Goal: Transaction & Acquisition: Purchase product/service

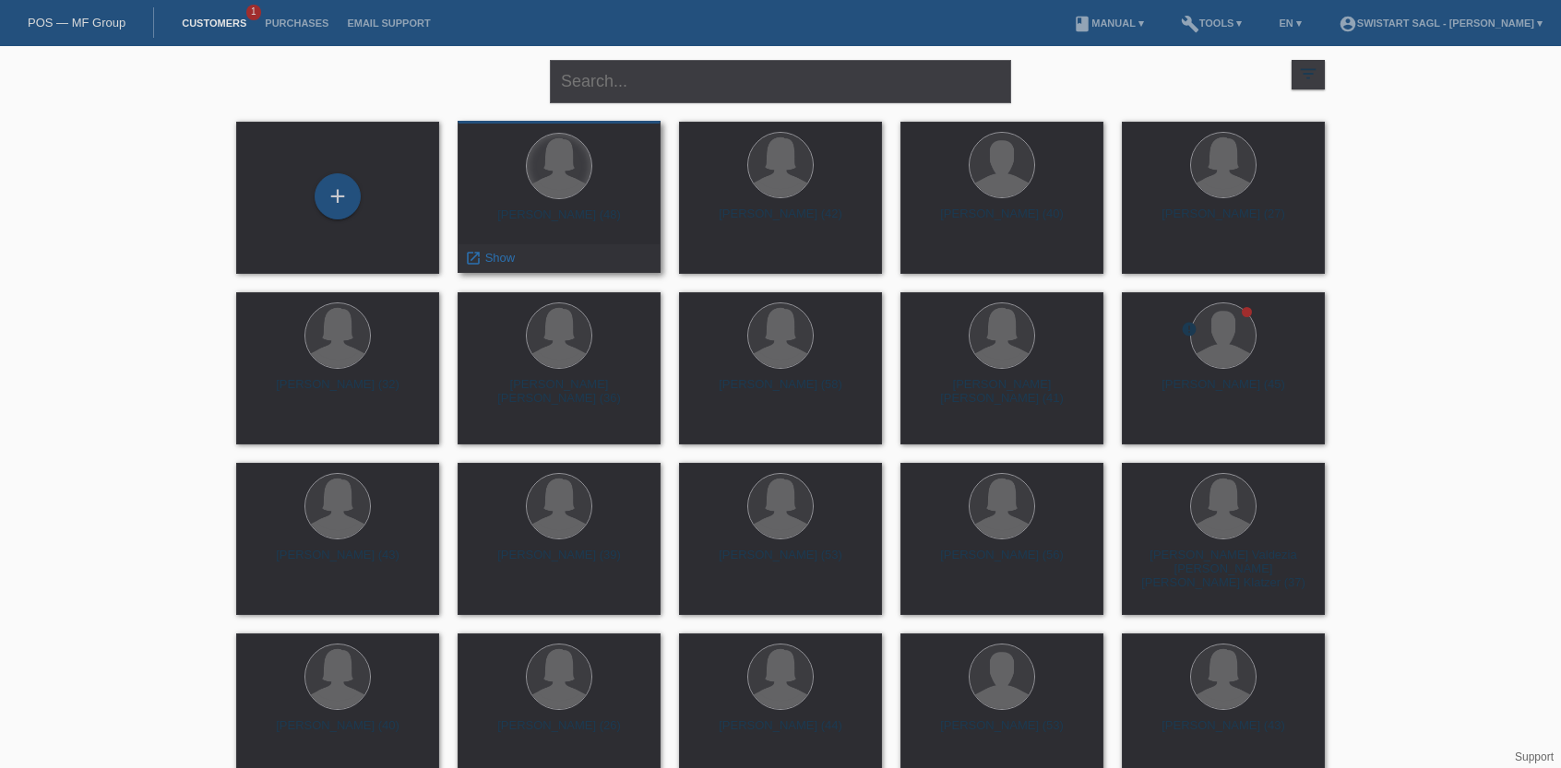
click at [557, 189] on div at bounding box center [559, 166] width 65 height 65
click at [506, 257] on span "Show" at bounding box center [500, 258] width 30 height 14
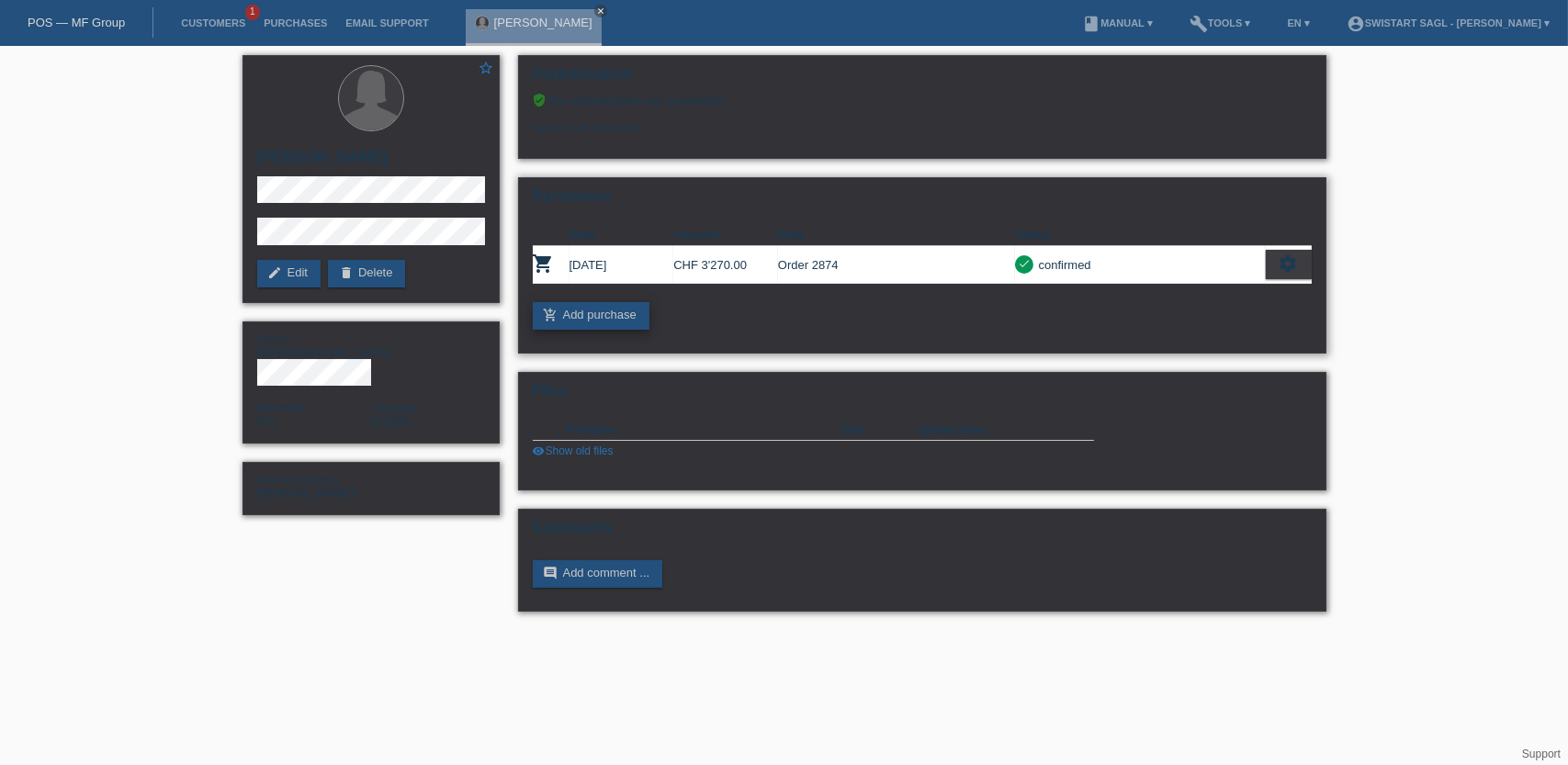
click at [592, 312] on link "add_shopping_cart Add purchase" at bounding box center [590, 316] width 116 height 28
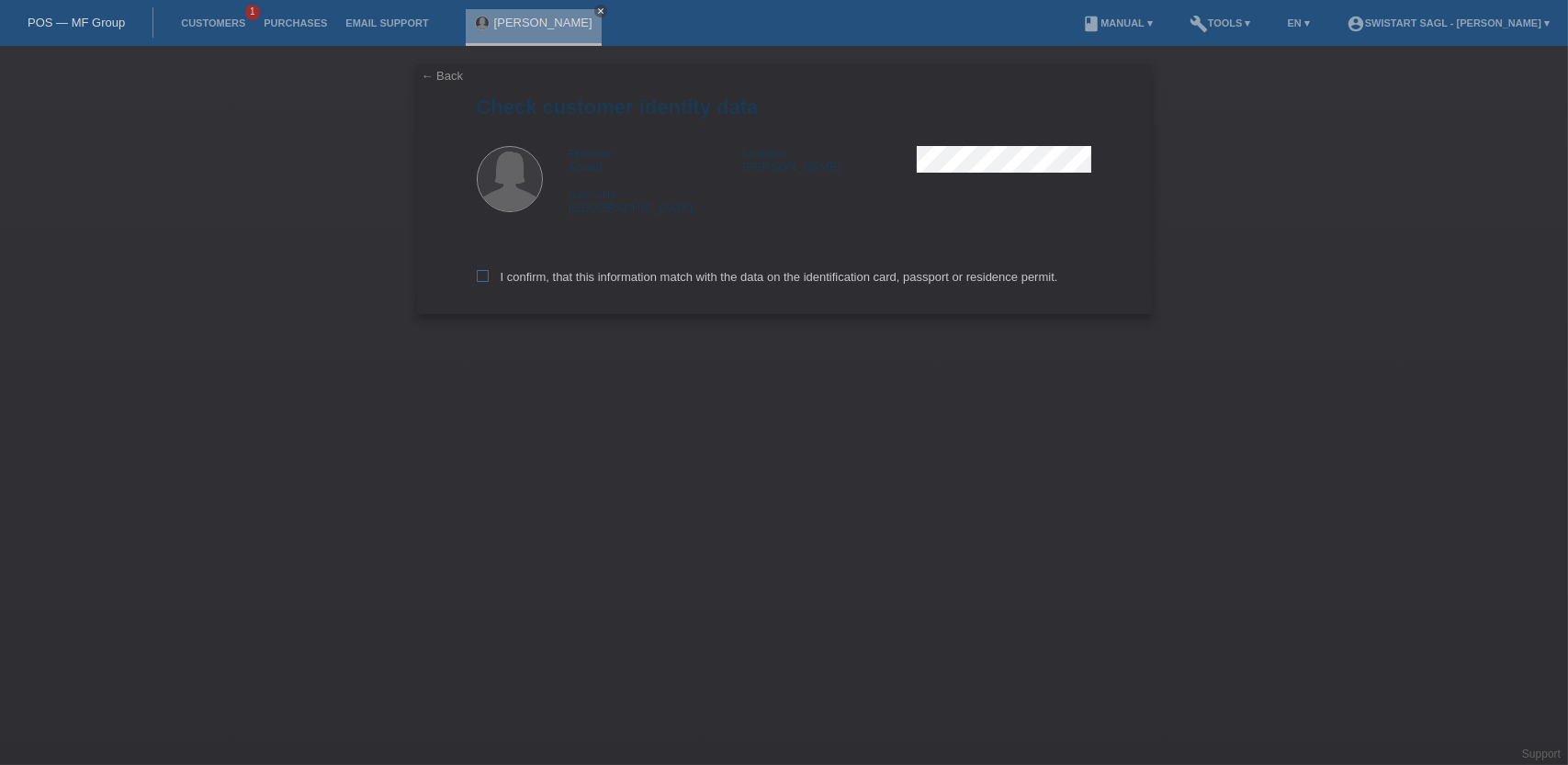
click at [647, 272] on label "I confirm, that this information match with the data on the identification card…" at bounding box center [768, 277] width 581 height 14
click at [489, 272] on input "I confirm, that this information match with the data on the identification card…" at bounding box center [483, 276] width 12 height 12
checkbox input "true"
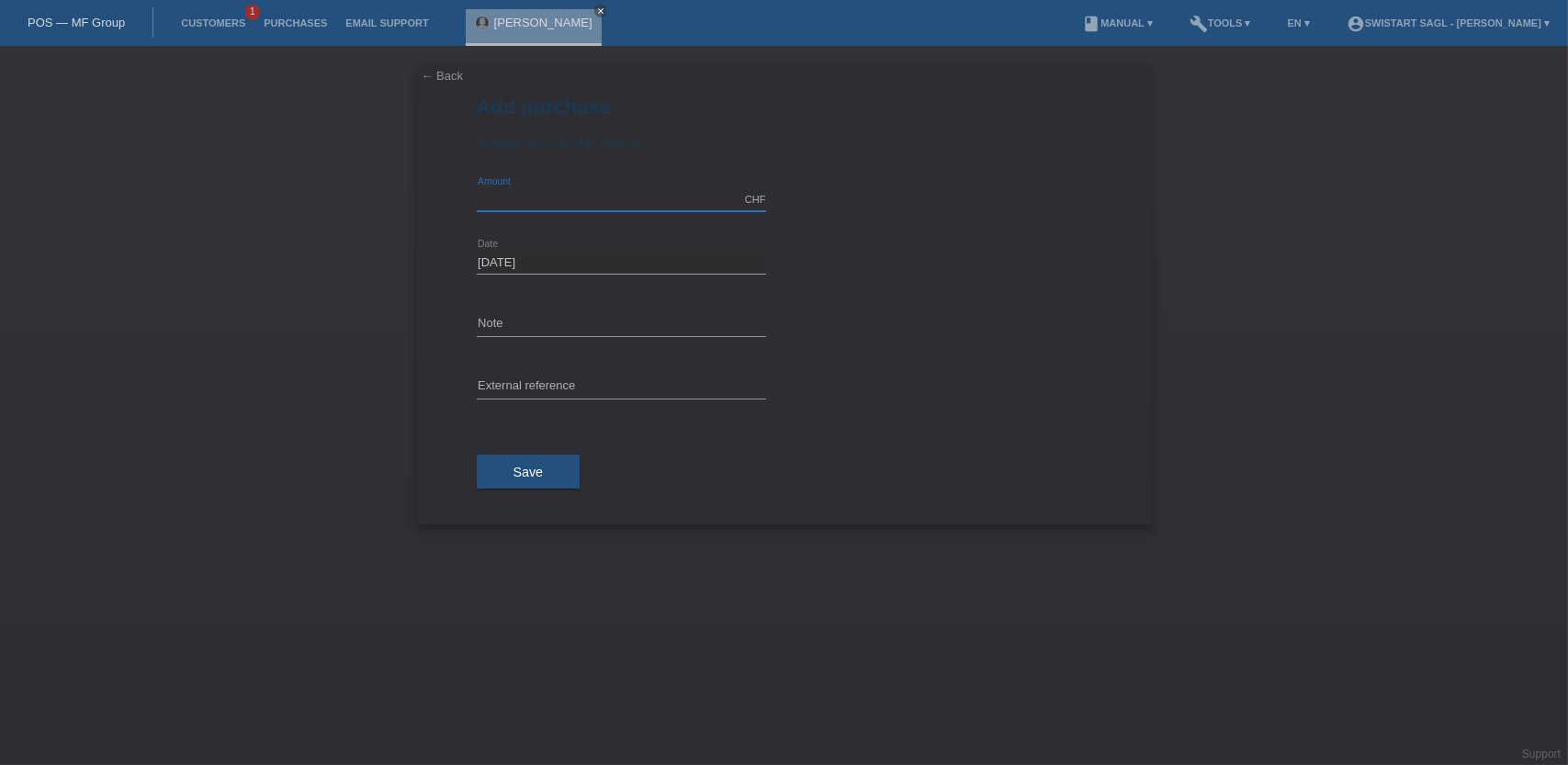
click at [555, 204] on input "text" at bounding box center [621, 199] width 290 height 23
type input "3940.00"
click at [504, 325] on input "text" at bounding box center [621, 325] width 290 height 23
drag, startPoint x: 590, startPoint y: 331, endPoint x: 456, endPoint y: 318, distance: 134.6
click at [456, 318] on div "← Back Add purchase Available amount: CHF 3'942.60 3940.00 error Amount error" at bounding box center [784, 295] width 735 height 460
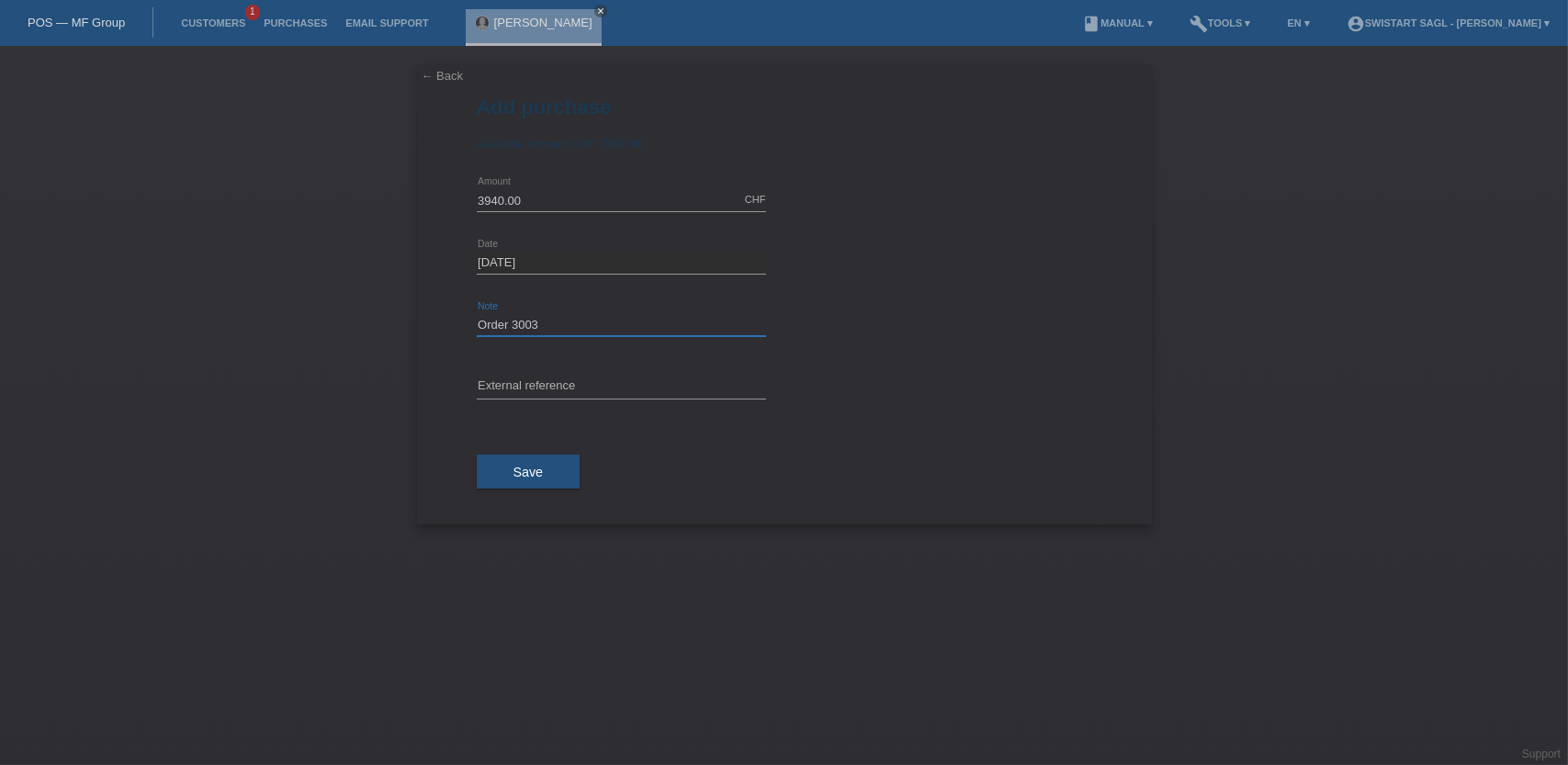
type input "Order 3003"
click at [533, 373] on div "error External reference" at bounding box center [621, 387] width 290 height 63
drag, startPoint x: 532, startPoint y: 380, endPoint x: 535, endPoint y: 368, distance: 12.4
click at [532, 380] on input "text" at bounding box center [621, 386] width 290 height 23
paste input "Order 3003"
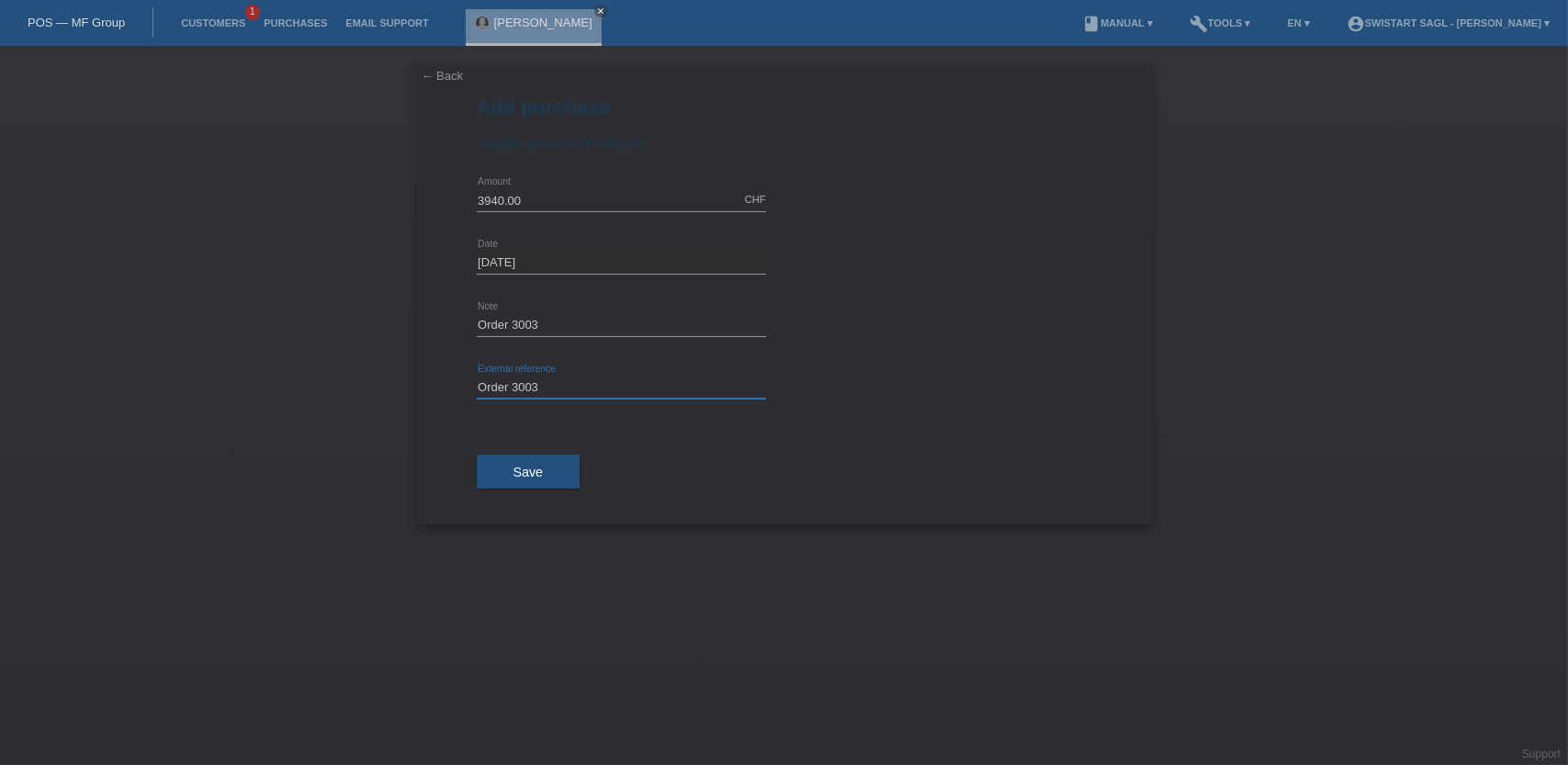
type input "Order 3003"
click at [545, 468] on button "Save" at bounding box center [529, 472] width 104 height 35
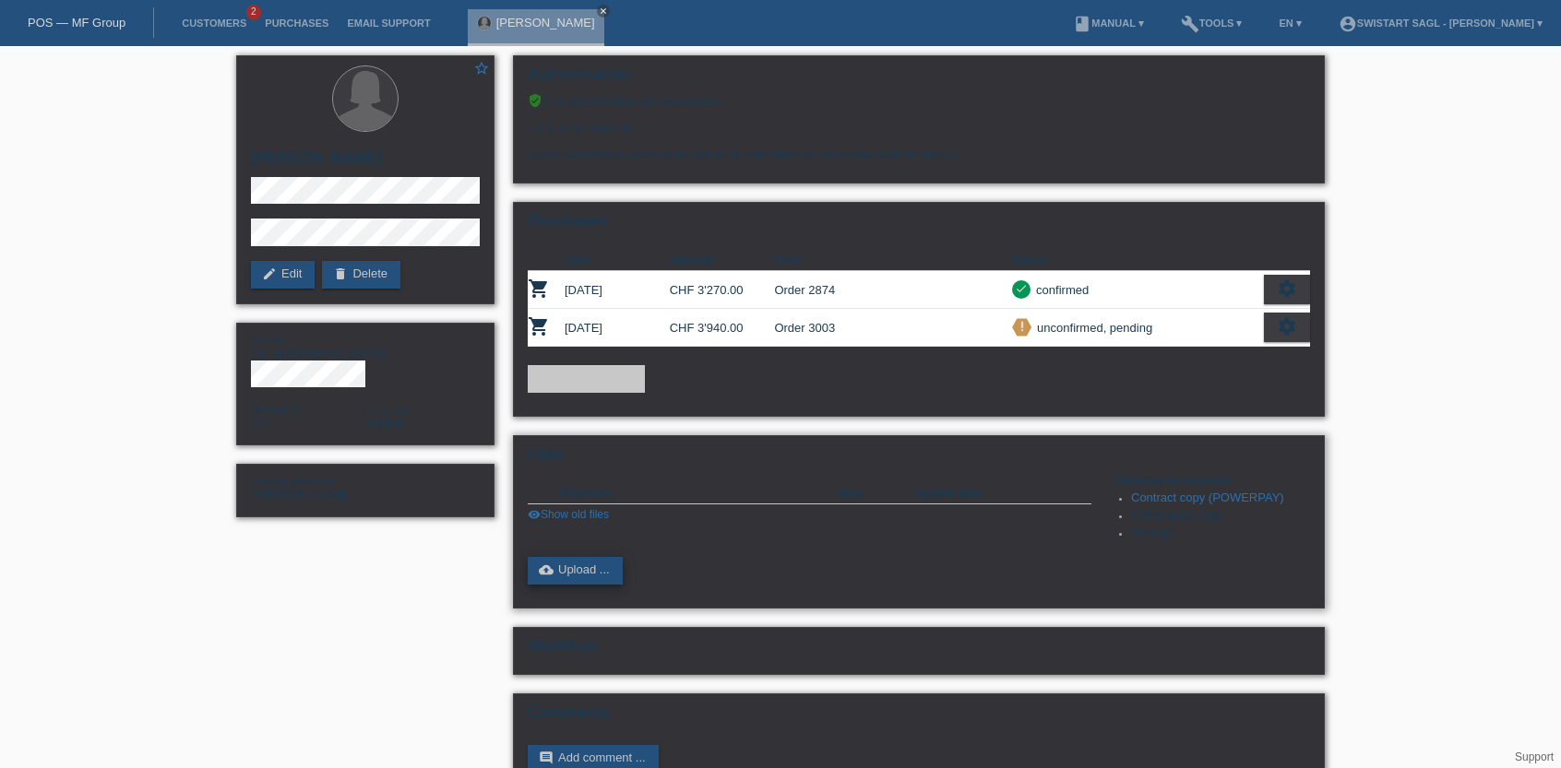
click at [577, 569] on link "cloud_upload Upload ..." at bounding box center [575, 571] width 95 height 28
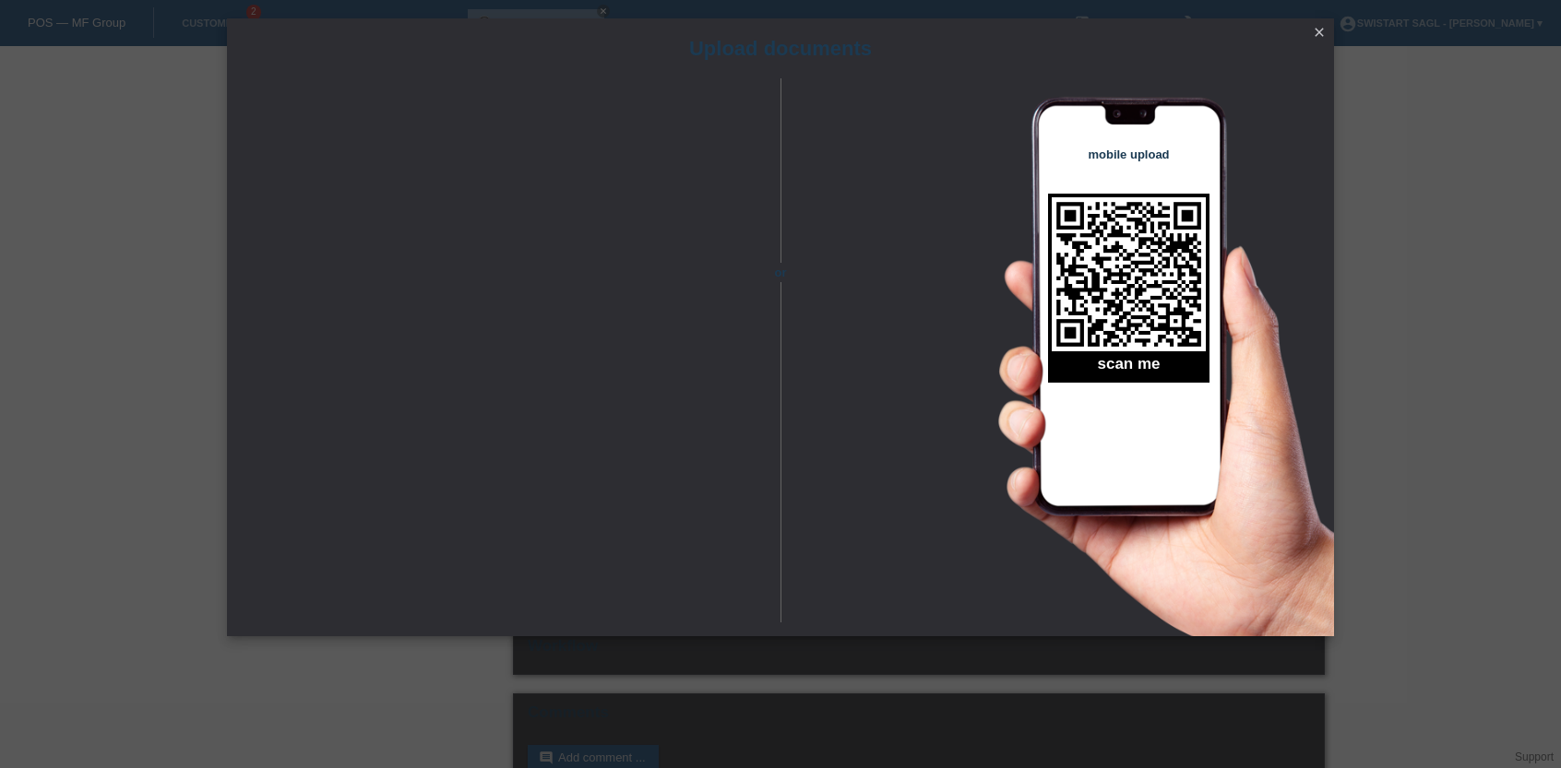
click at [1318, 35] on icon "close" at bounding box center [1319, 32] width 15 height 15
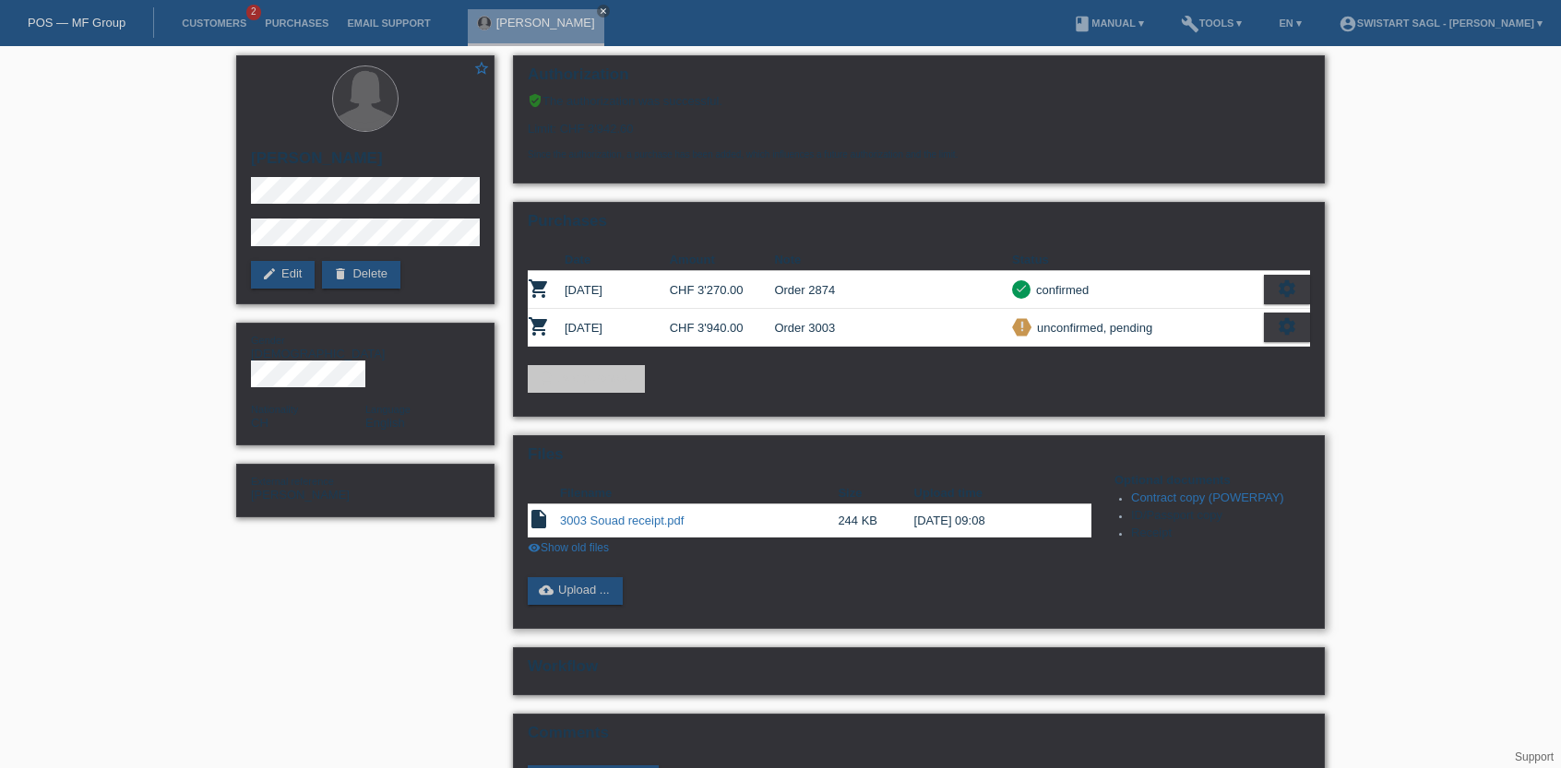
click at [1167, 499] on link "Contract copy (POWERPAY)" at bounding box center [1207, 498] width 153 height 14
